Goal: Communication & Community: Answer question/provide support

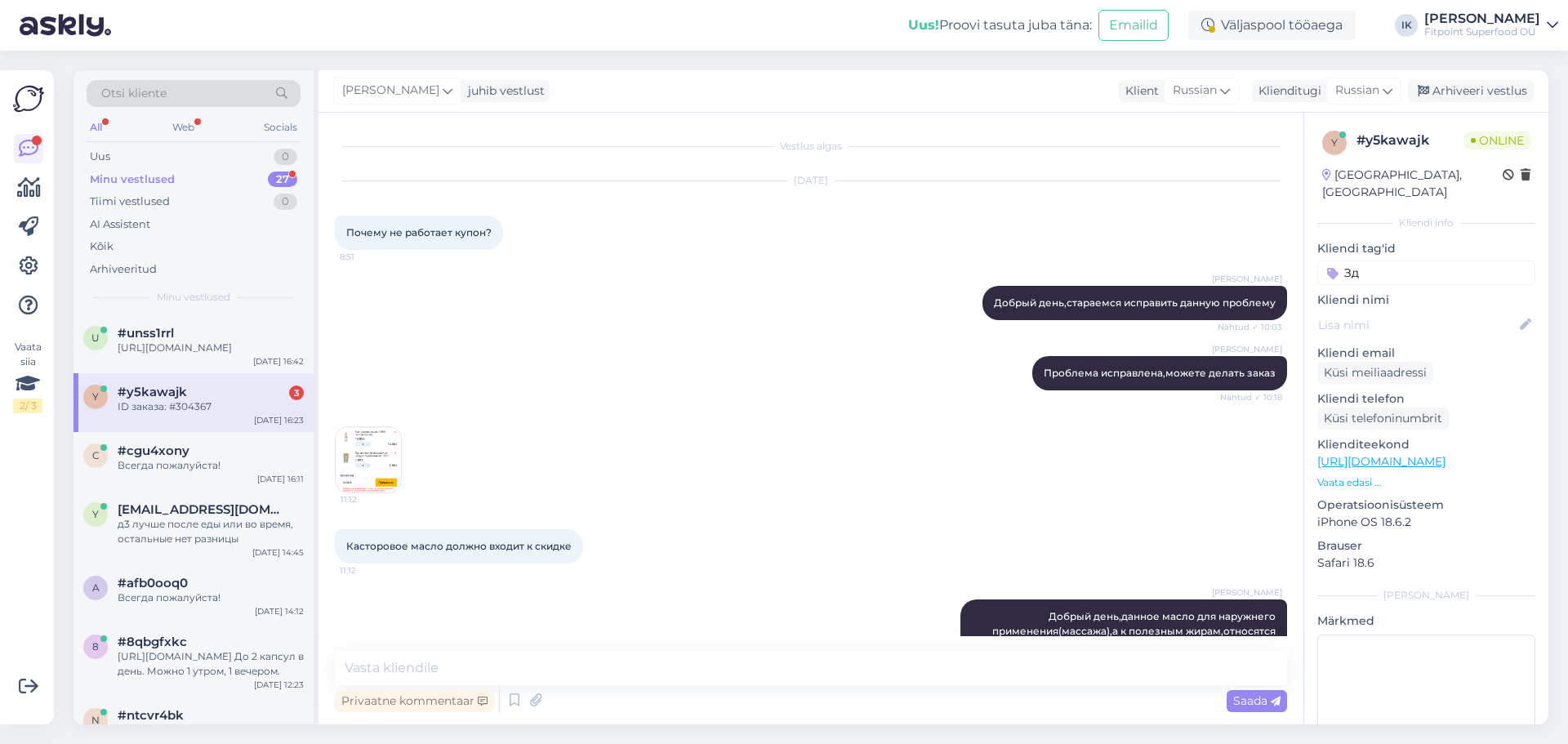
scroll to position [646, 0]
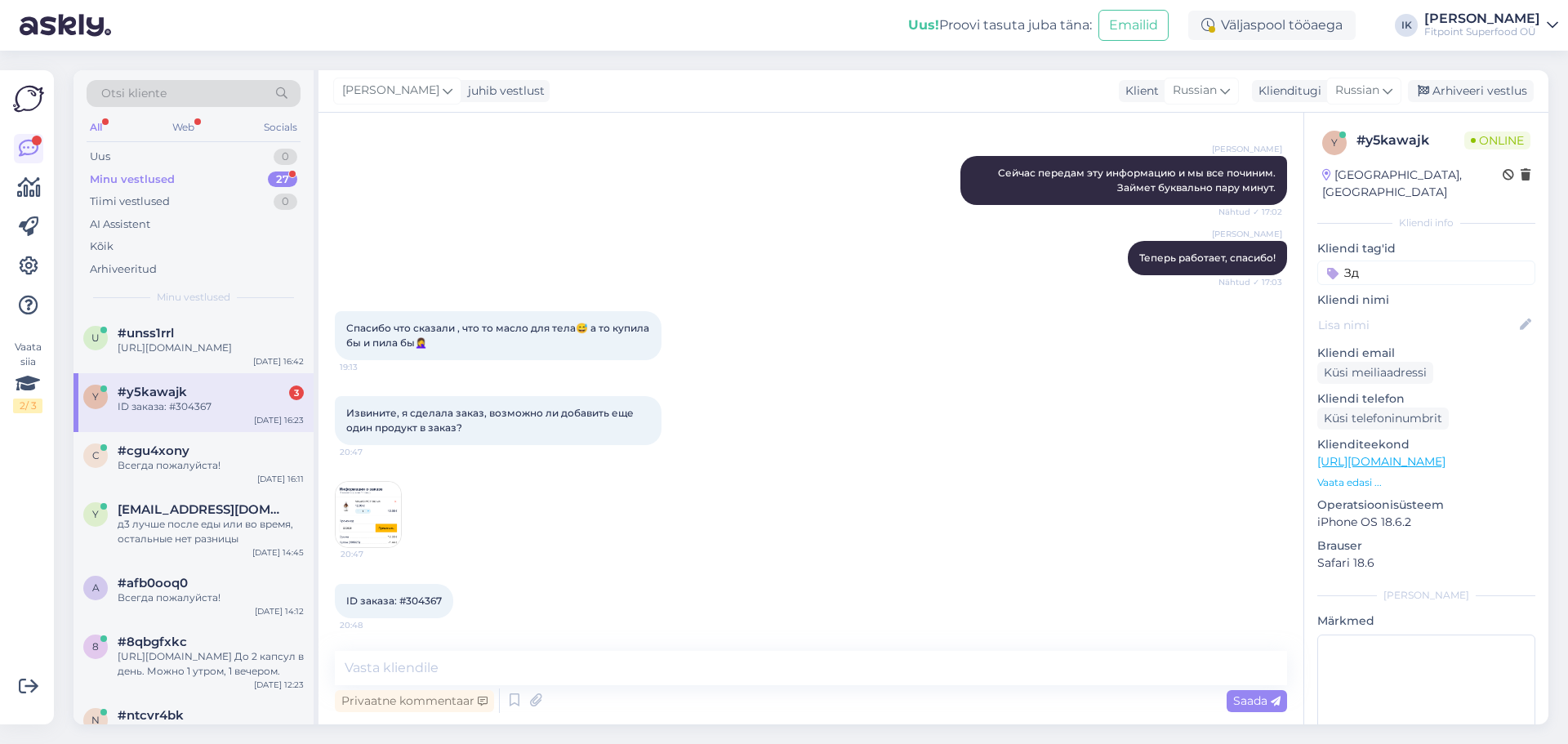
drag, startPoint x: 0, startPoint y: 0, endPoint x: 183, endPoint y: 403, distance: 442.6
click at [183, 399] on span "#y5kawajk" at bounding box center [152, 391] width 69 height 15
click at [389, 509] on img at bounding box center [368, 514] width 65 height 66
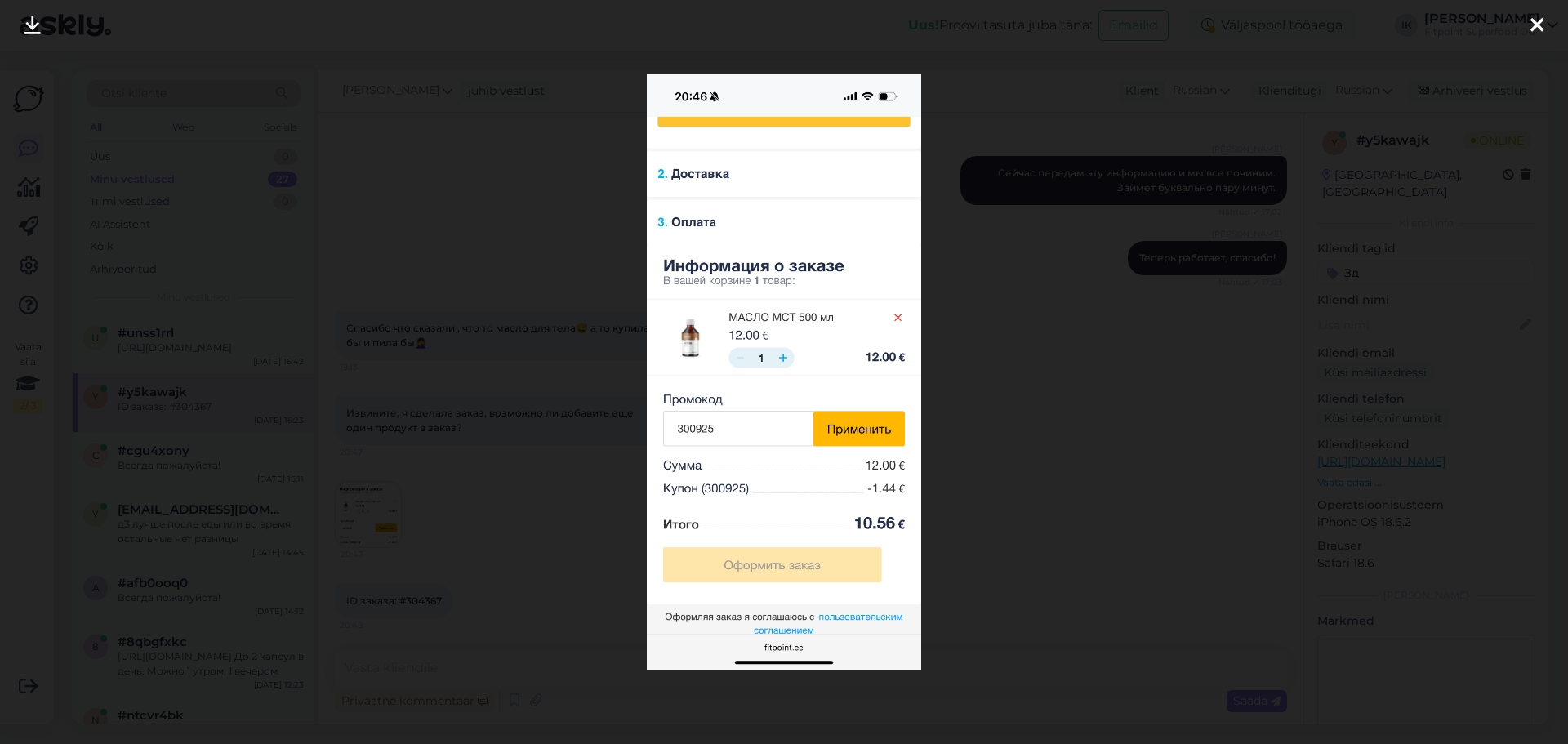
click at [1076, 365] on div at bounding box center [784, 372] width 1568 height 744
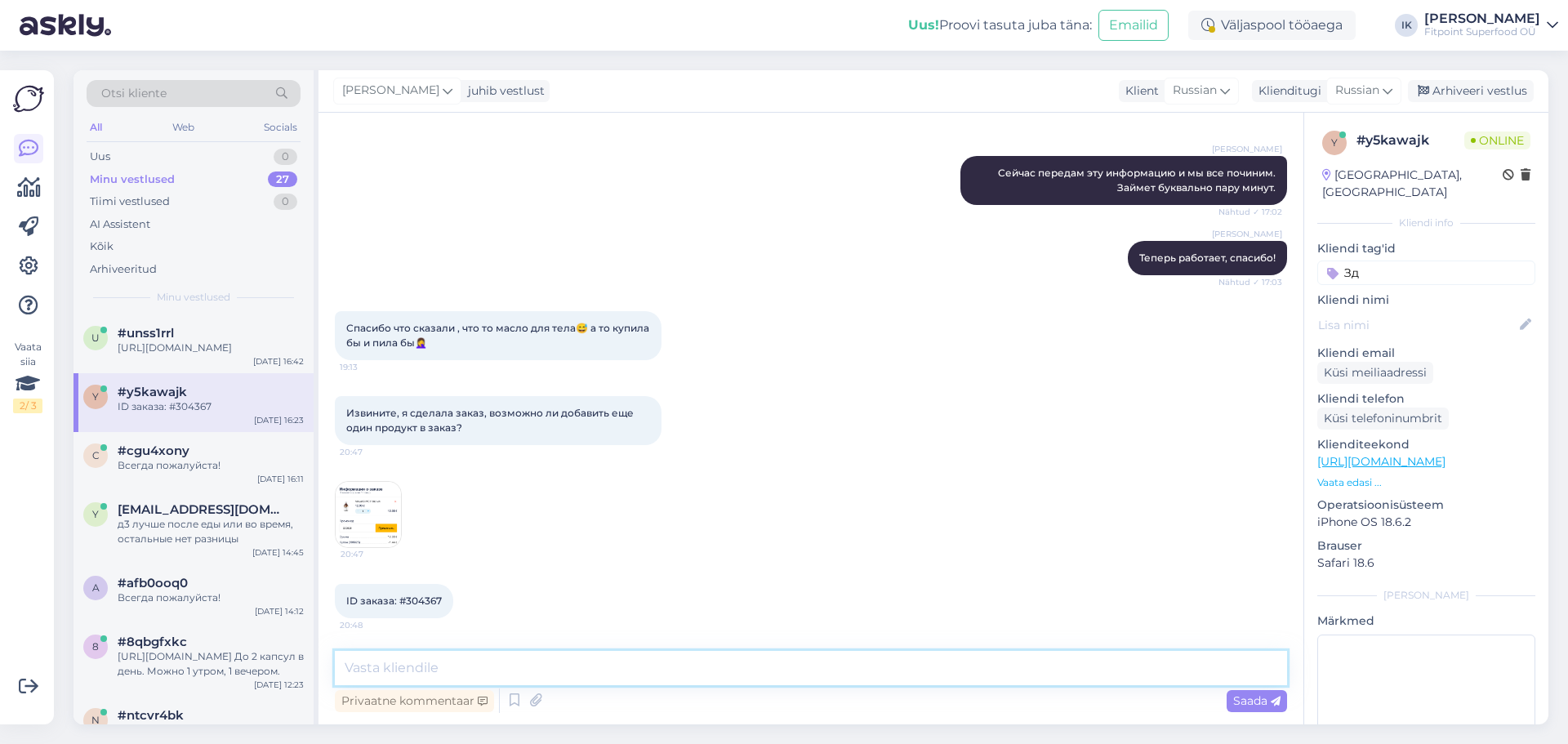
click at [481, 661] on textarea at bounding box center [810, 668] width 952 height 34
click at [358, 502] on img at bounding box center [368, 514] width 65 height 66
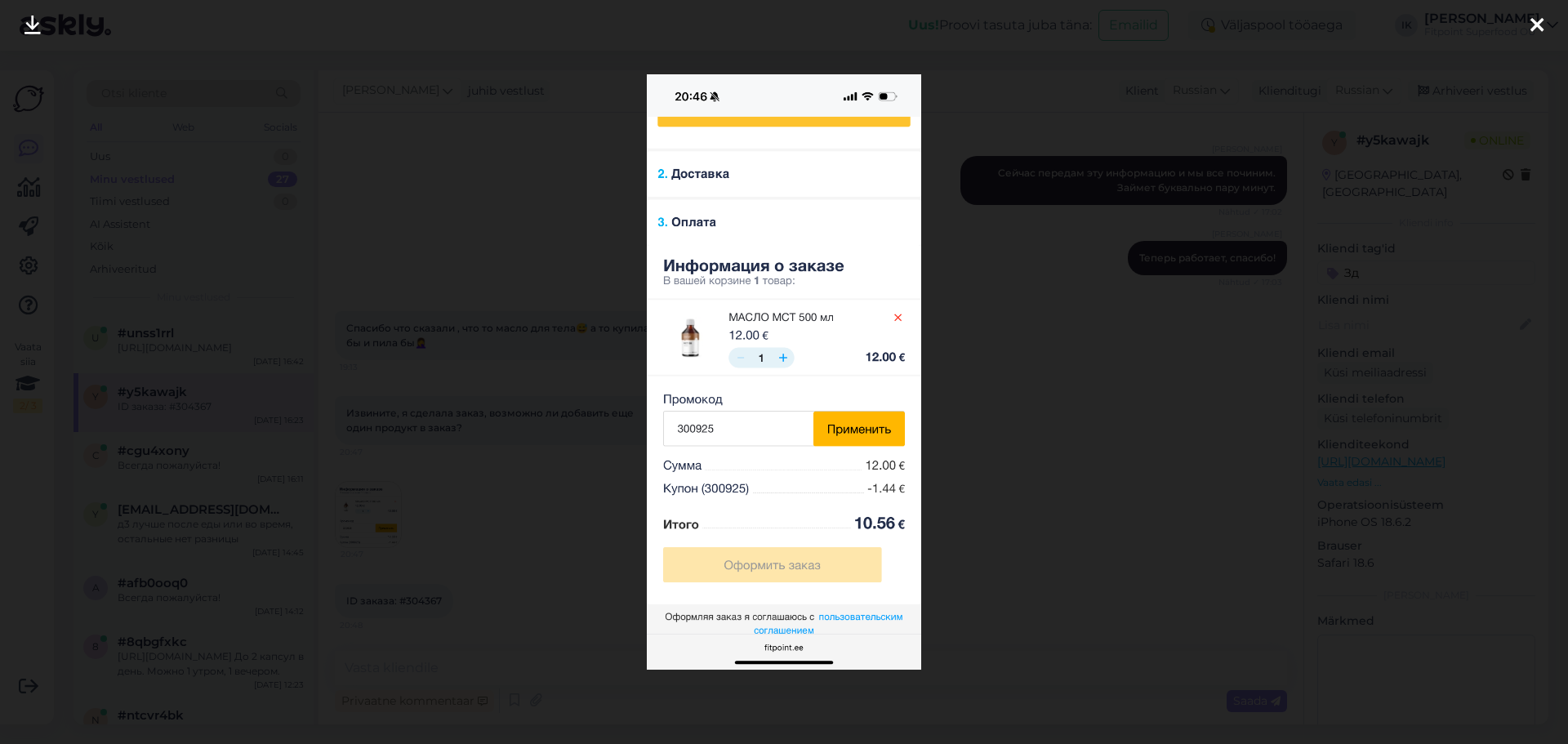
click at [1174, 549] on div at bounding box center [784, 372] width 1568 height 744
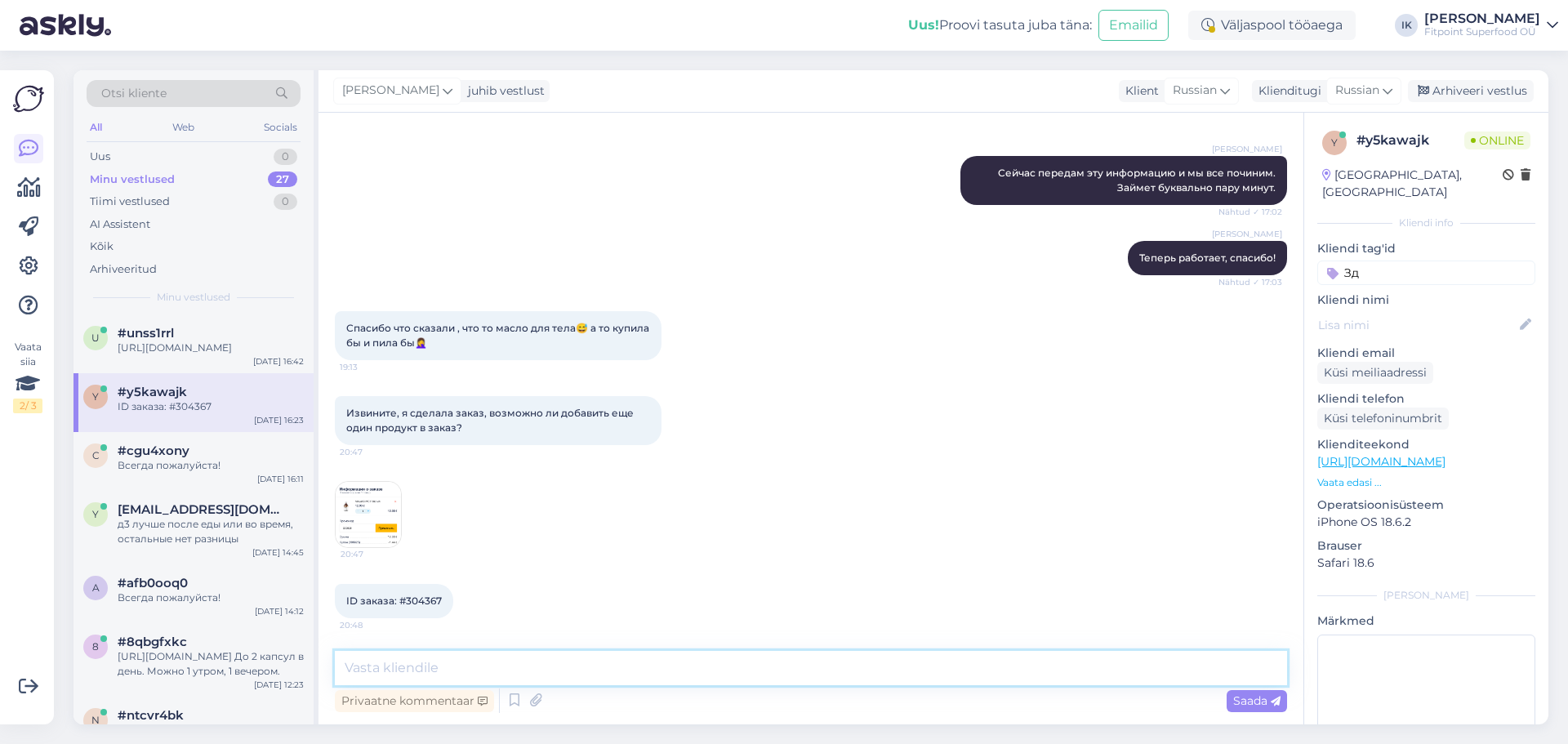
click at [636, 681] on textarea at bounding box center [810, 668] width 952 height 34
click at [386, 519] on img at bounding box center [368, 514] width 65 height 66
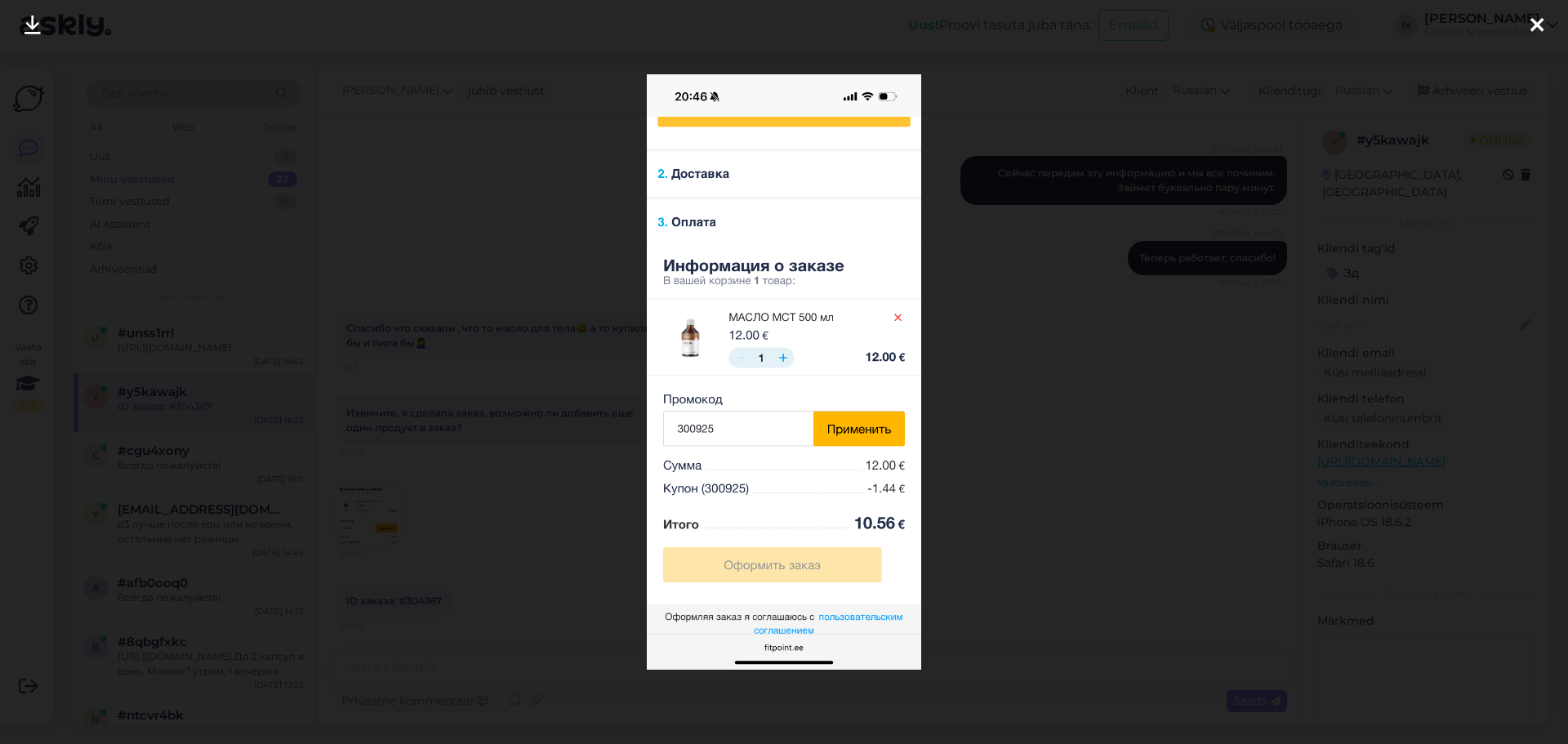
click at [1198, 441] on div at bounding box center [784, 372] width 1568 height 744
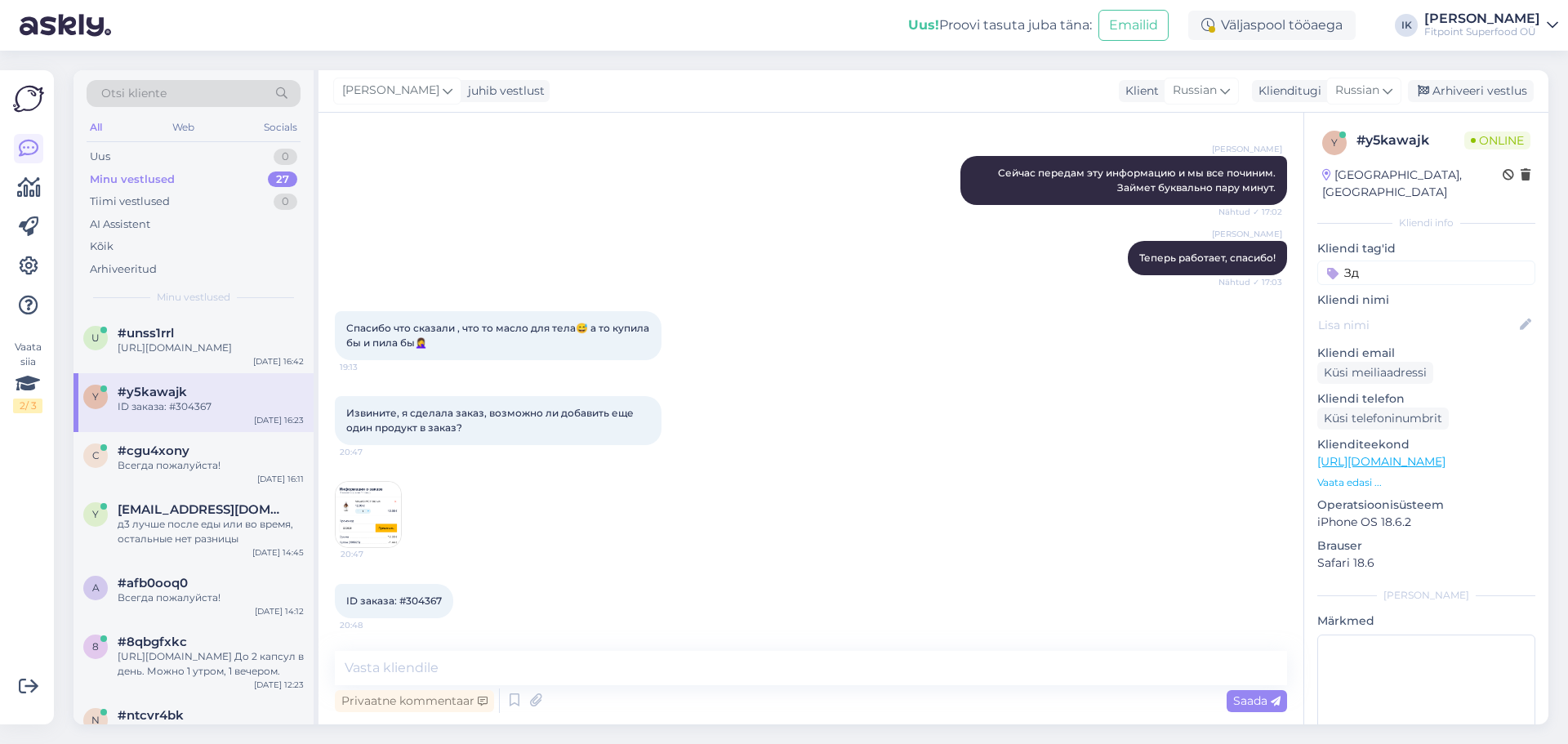
click at [558, 506] on div "20:47" at bounding box center [810, 514] width 952 height 103
click at [385, 652] on div "Vestlus algas [DATE] Почему не работает купон? 8:51 Ilja Koivanen Добрый день,с…" at bounding box center [810, 418] width 984 height 612
click at [385, 656] on textarea at bounding box center [810, 668] width 952 height 34
type textarea "Хотите добавить этот товар?"
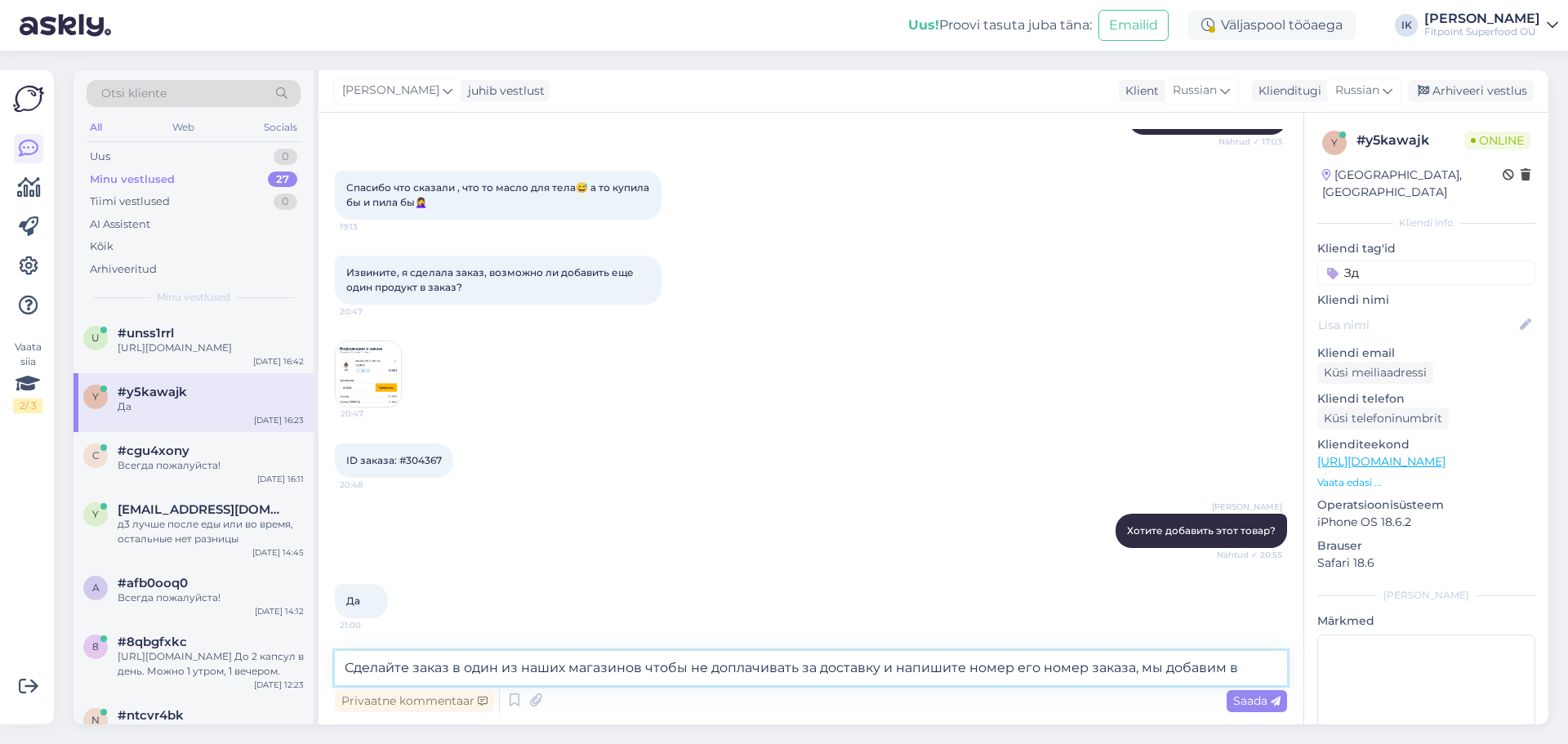
scroll to position [804, 0]
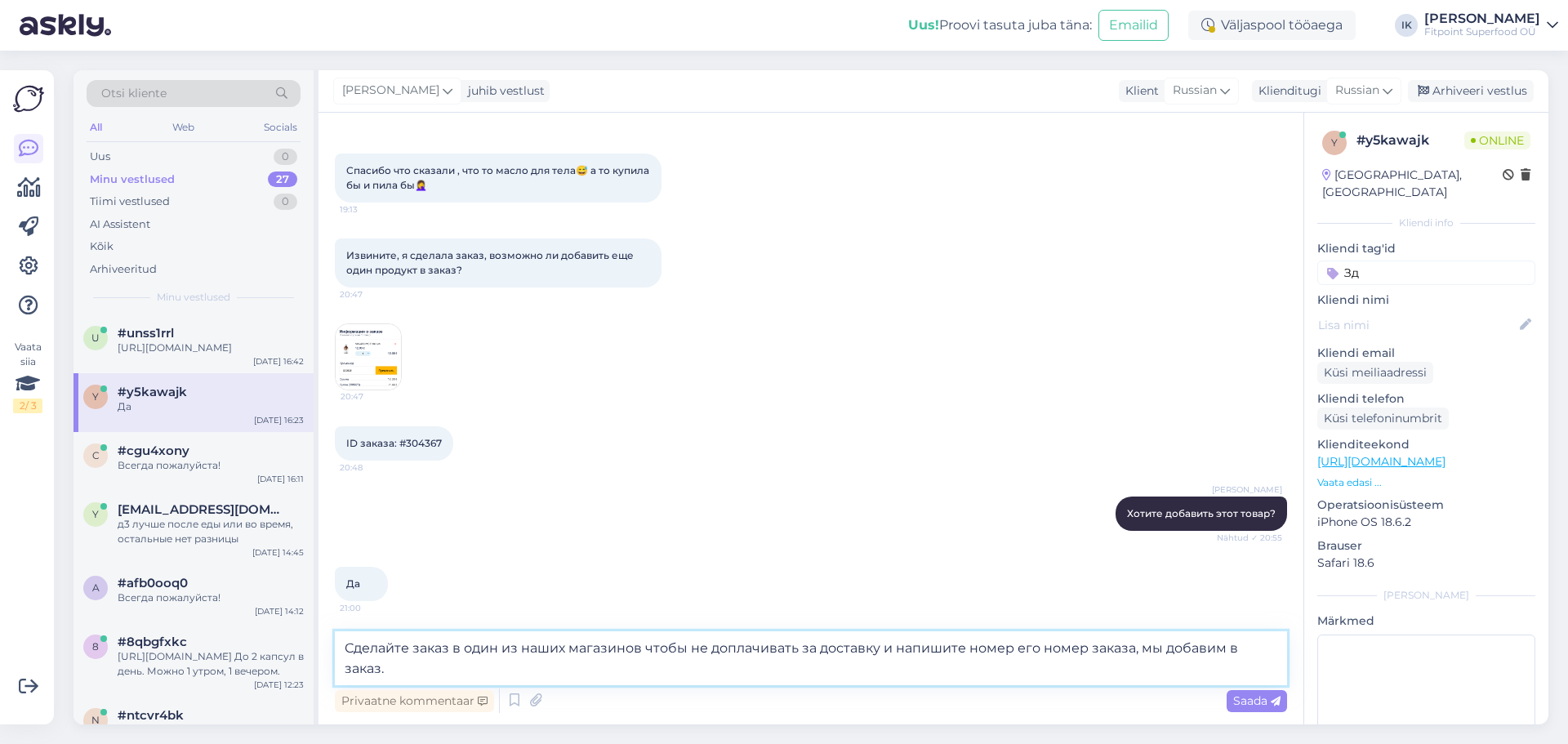
type textarea "Сделайте заказ в один из наших магазинов чтобы не доплачивать за доставку и нап…"
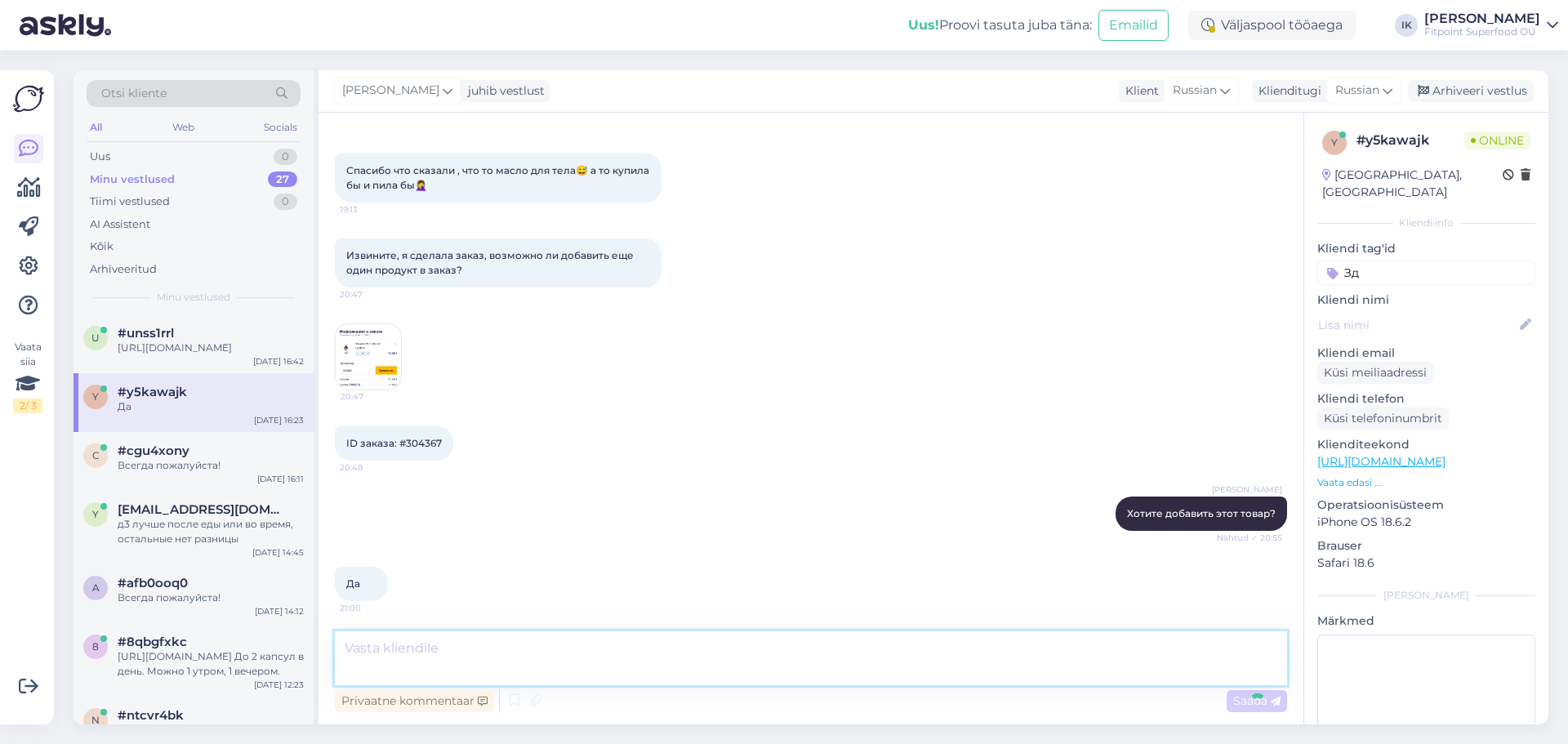
scroll to position [886, 0]
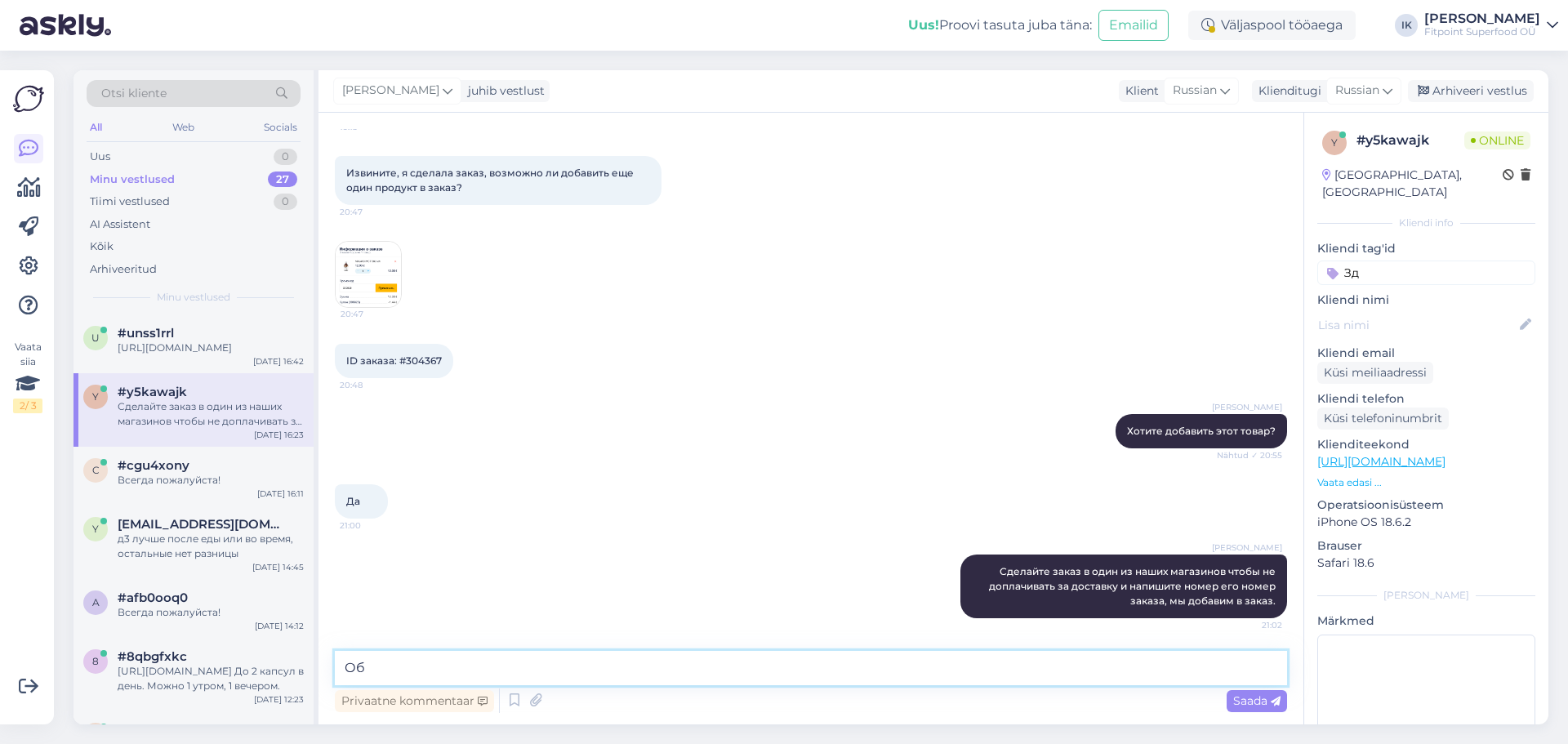
type textarea "О"
type textarea "С"
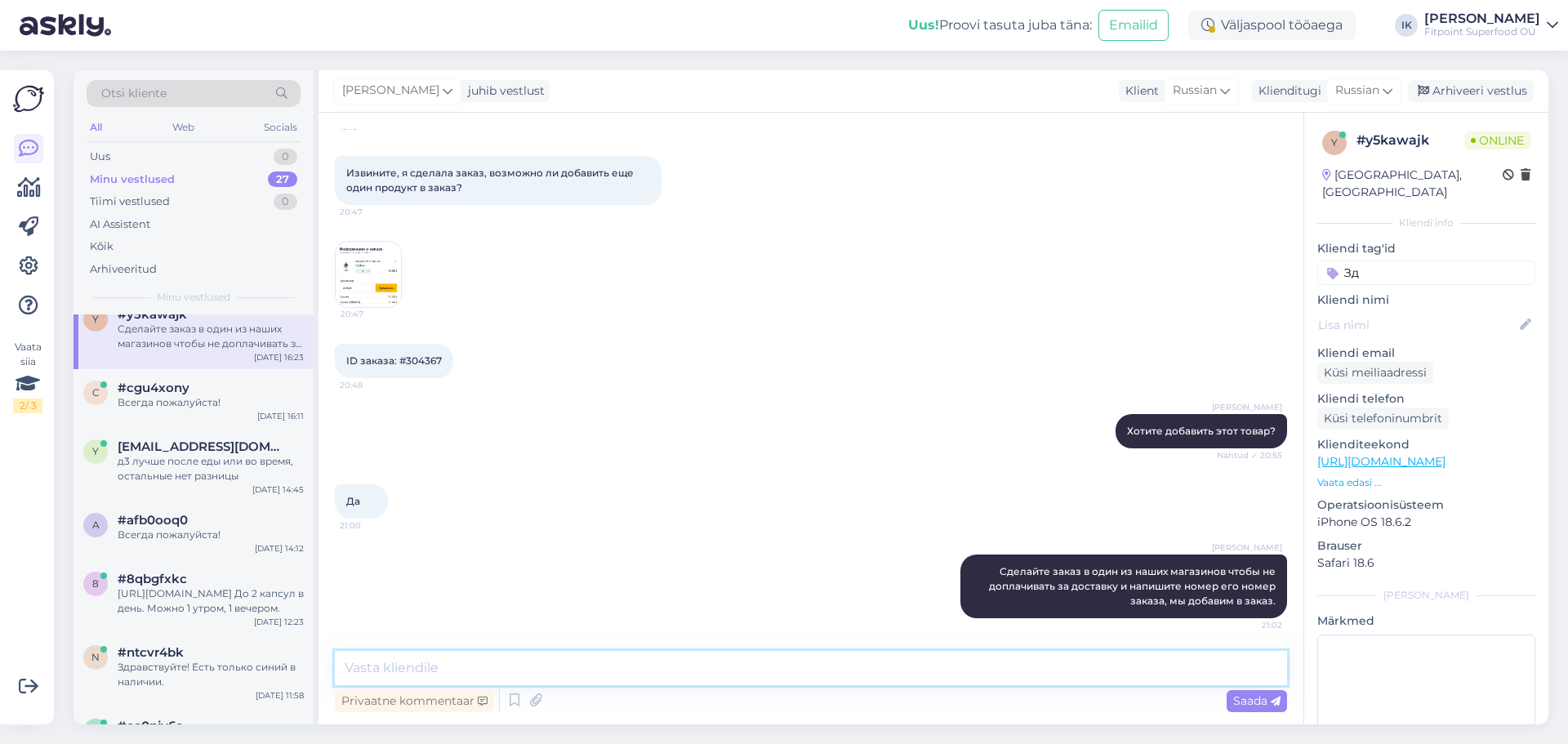
scroll to position [0, 0]
